Goal: Task Accomplishment & Management: Manage account settings

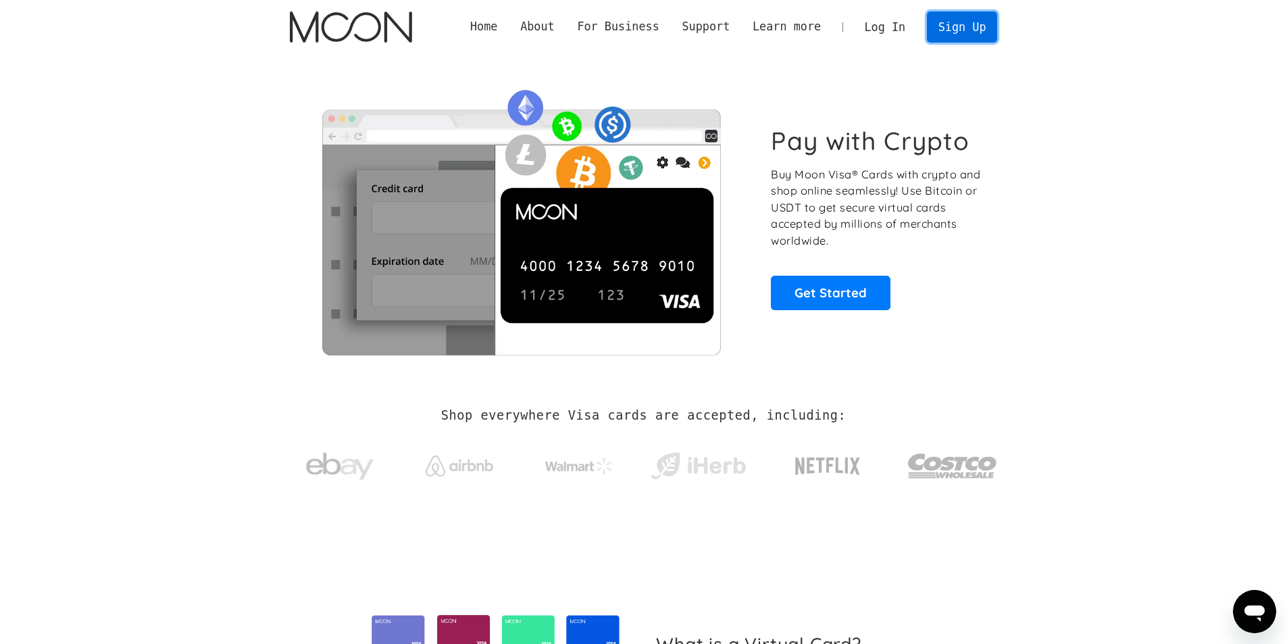
click at [983, 28] on link "Sign Up" at bounding box center [962, 26] width 70 height 30
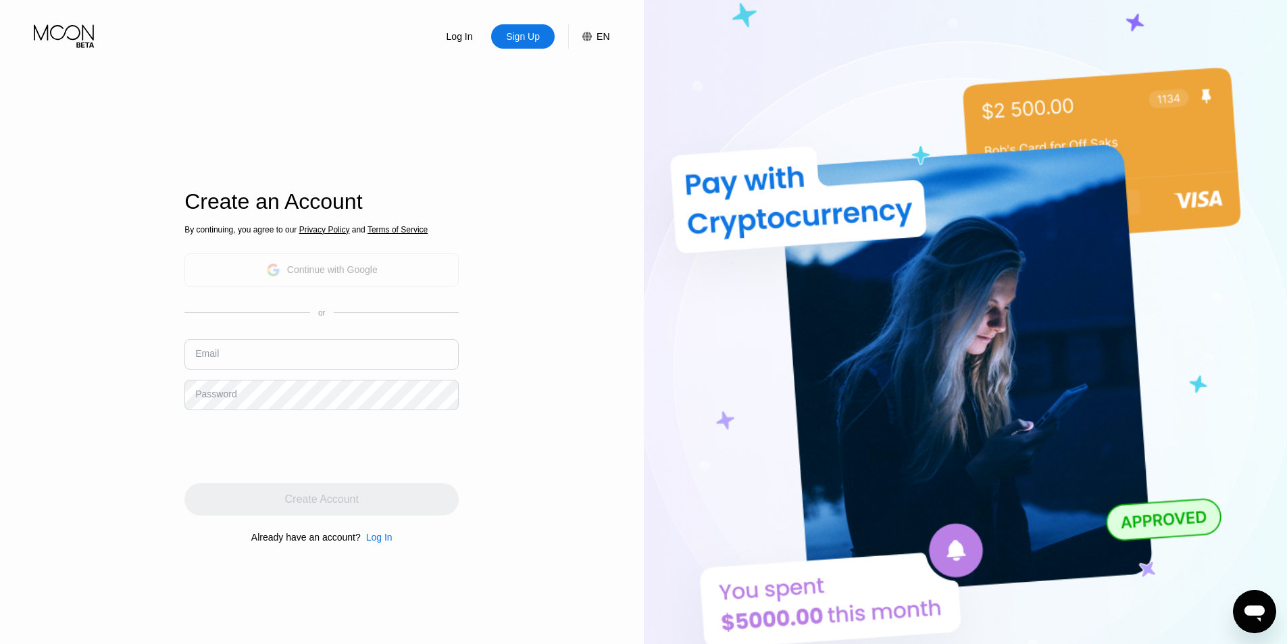
click at [393, 261] on div "Continue with Google" at bounding box center [321, 269] width 274 height 33
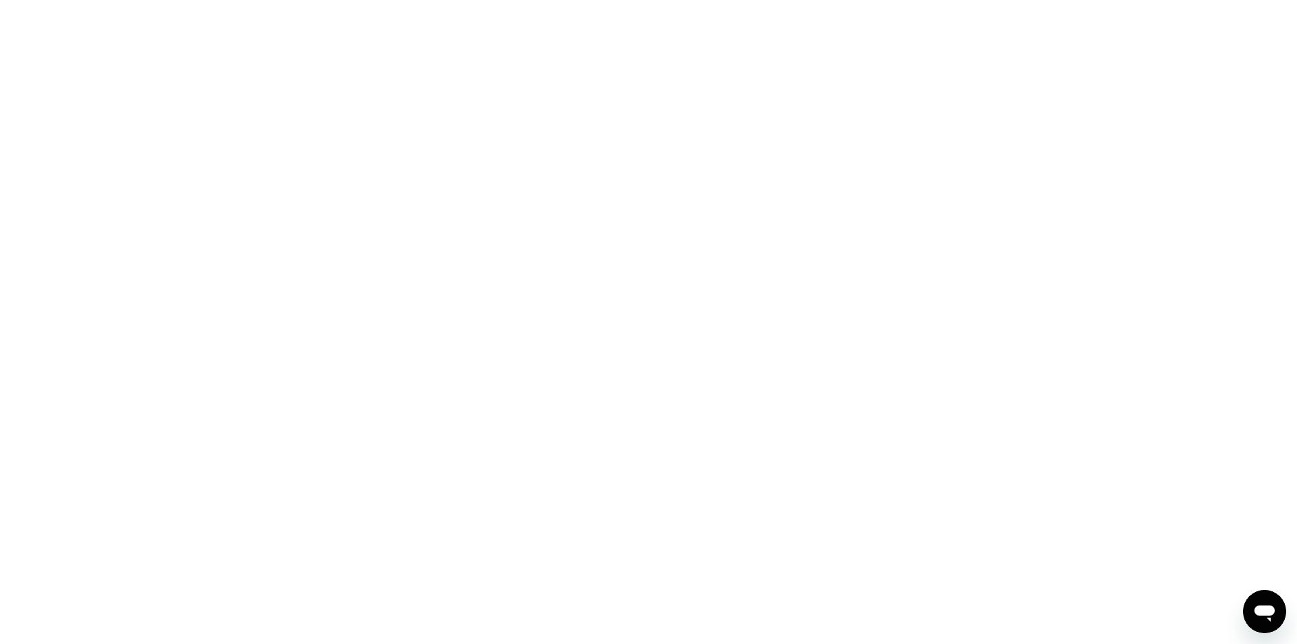
click at [737, 237] on div at bounding box center [648, 322] width 1297 height 644
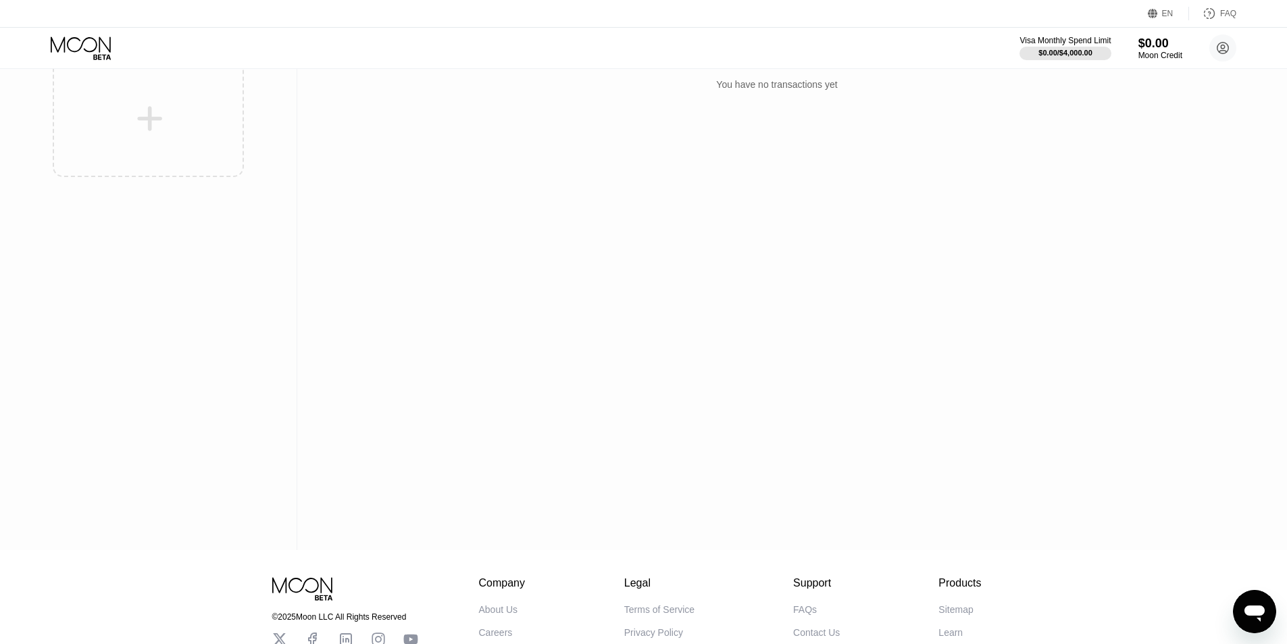
scroll to position [72, 0]
